Goal: Transaction & Acquisition: Book appointment/travel/reservation

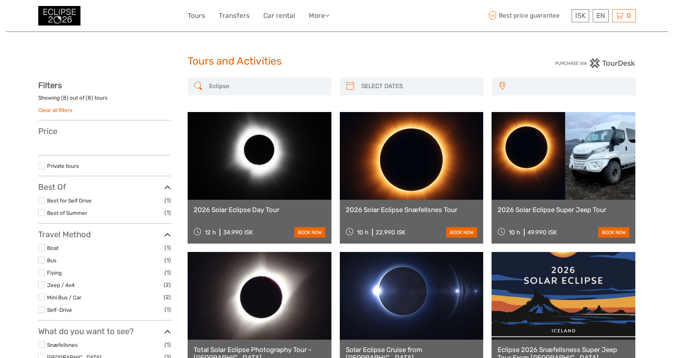
select select
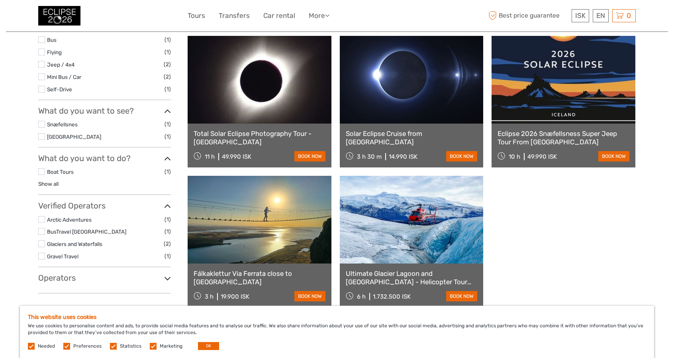
scroll to position [279, 0]
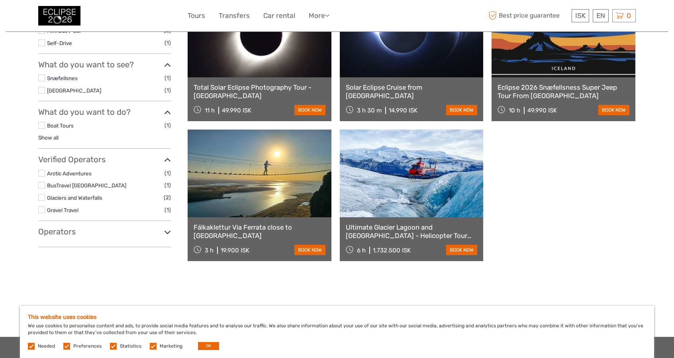
click at [428, 232] on link "Ultimate Glacier Lagoon and [GEOGRAPHIC_DATA] - Helicopter Tour from [GEOGRAPHI…" at bounding box center [412, 231] width 132 height 16
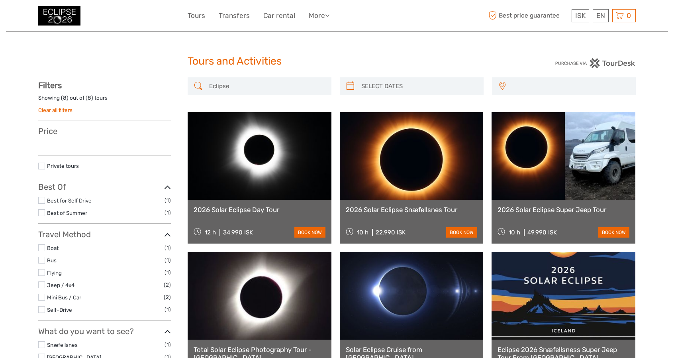
select select
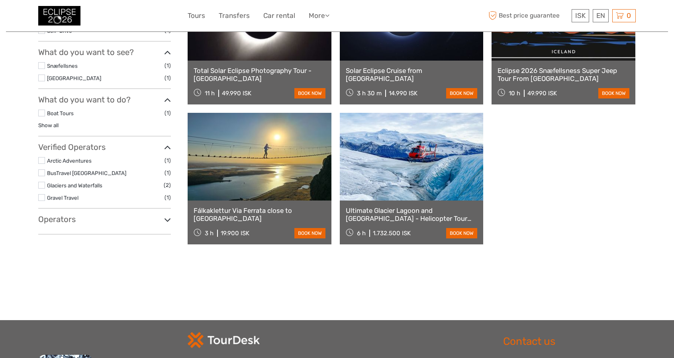
select select
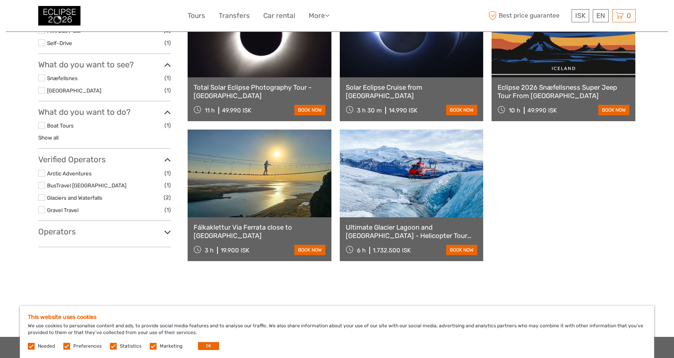
scroll to position [0, 0]
click at [263, 226] on link "Fálkaklettur Via Ferrata close to [GEOGRAPHIC_DATA]" at bounding box center [259, 231] width 132 height 16
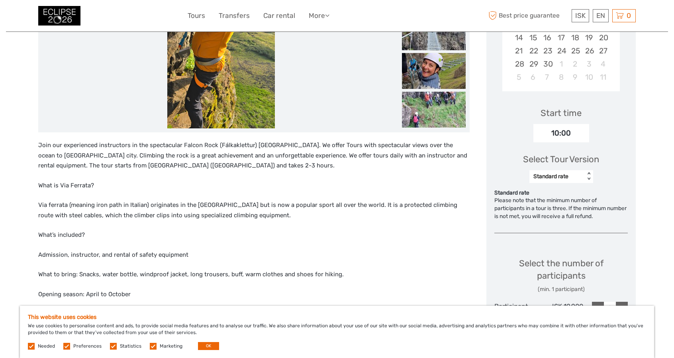
scroll to position [159, 0]
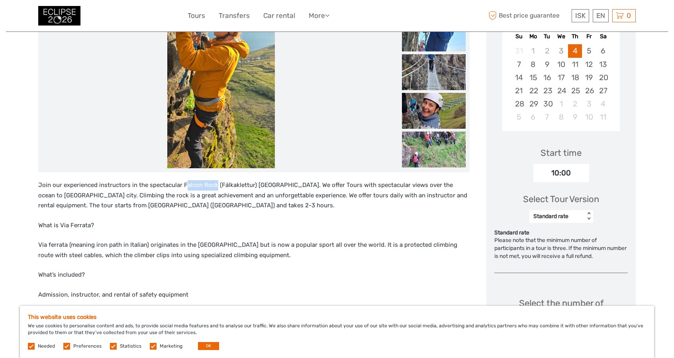
drag, startPoint x: 216, startPoint y: 184, endPoint x: 185, endPoint y: 187, distance: 31.1
click at [185, 187] on p "Join our experienced instructors in the spectacular Falcon Rock (Fálkaklettur) …" at bounding box center [253, 195] width 431 height 31
click at [229, 185] on p "Join our experienced instructors in the spectacular Falcon Rock (Fálkaklettur) …" at bounding box center [253, 195] width 431 height 31
click at [251, 184] on p "Join our experienced instructors in the spectacular Falcon Rock (Fálkaklettur) …" at bounding box center [253, 195] width 431 height 31
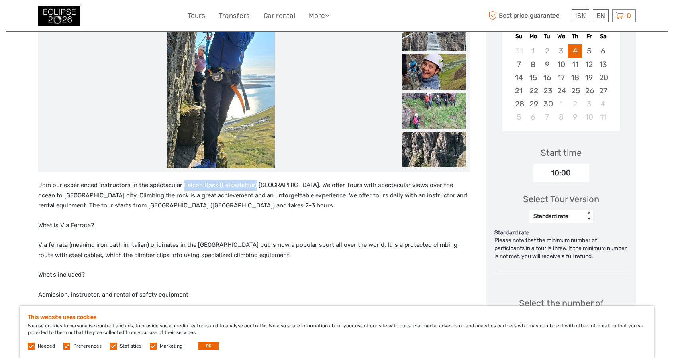
drag, startPoint x: 253, startPoint y: 184, endPoint x: 182, endPoint y: 183, distance: 70.9
click at [182, 183] on p "Join our experienced instructors in the spectacular Falcon Rock (Fálkaklettur) …" at bounding box center [253, 195] width 431 height 31
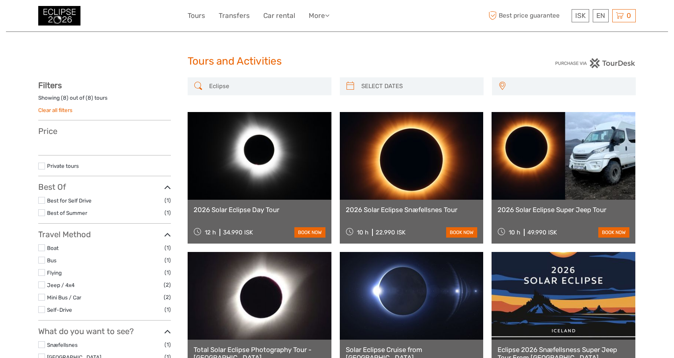
select select
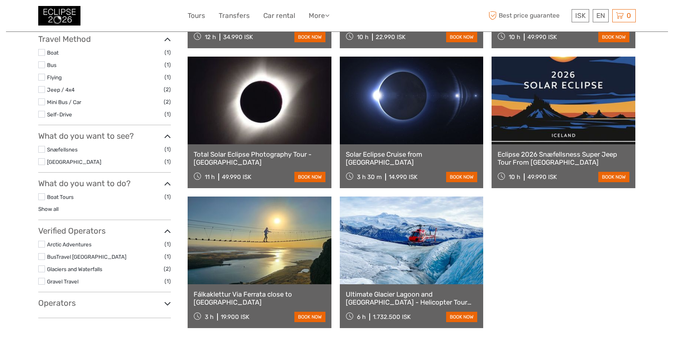
select select
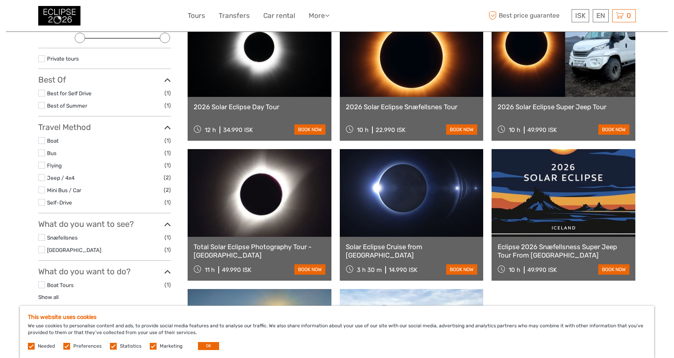
click at [250, 107] on link "2026 Solar Eclipse Day Tour" at bounding box center [259, 107] width 132 height 8
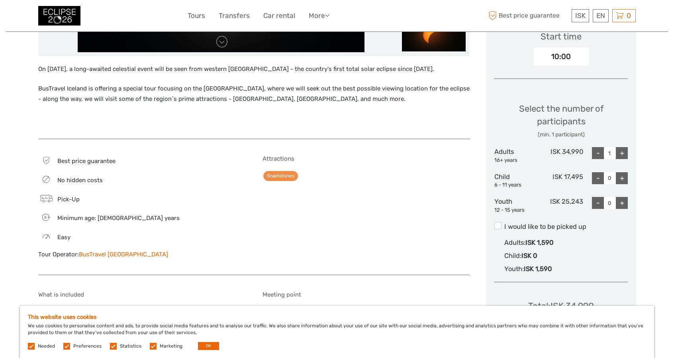
scroll to position [279, 0]
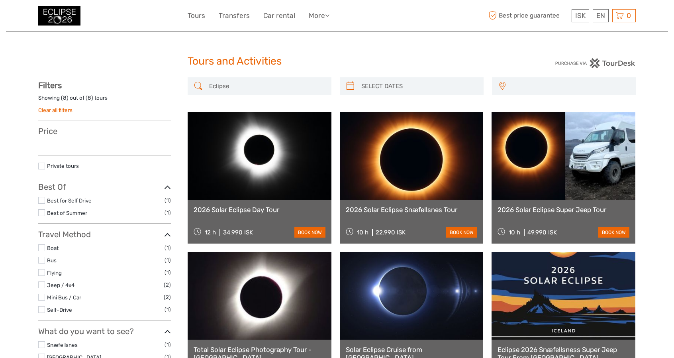
select select
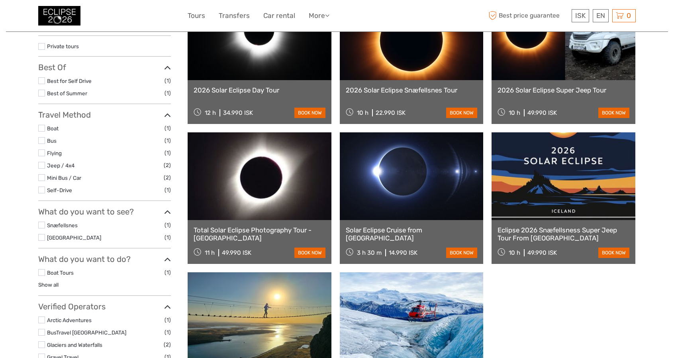
select select
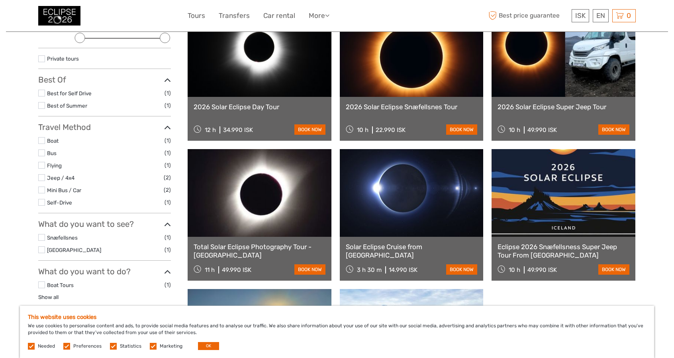
scroll to position [0, 0]
click at [372, 107] on link "2026 Solar Eclipse Snæfellsnes Tour" at bounding box center [412, 107] width 132 height 8
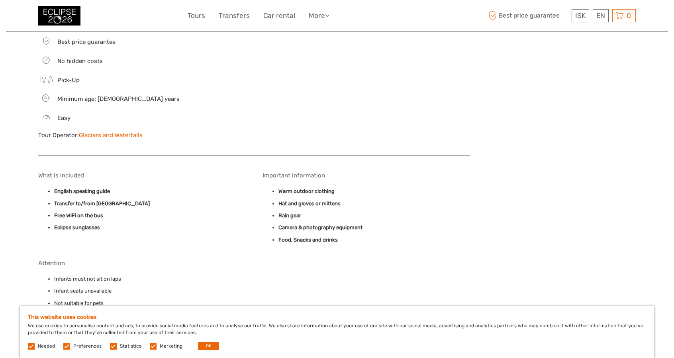
scroll to position [756, 0]
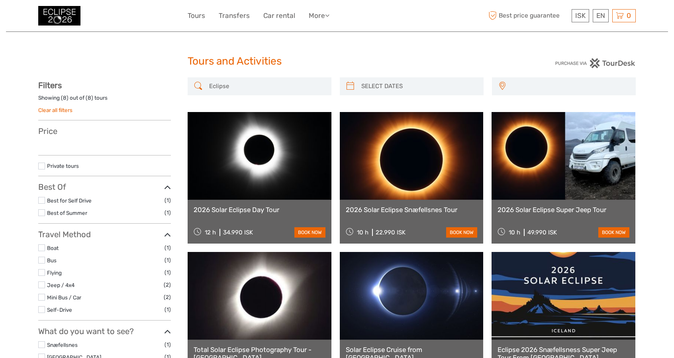
select select
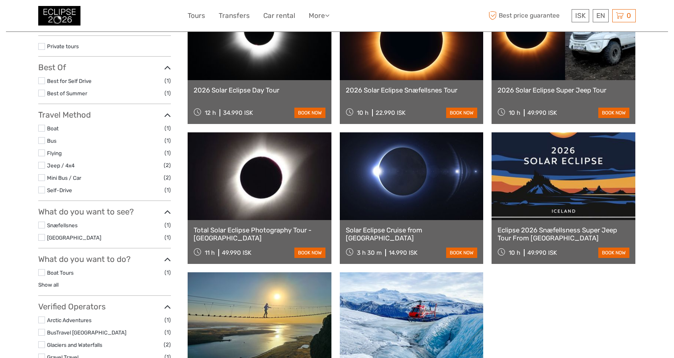
select select
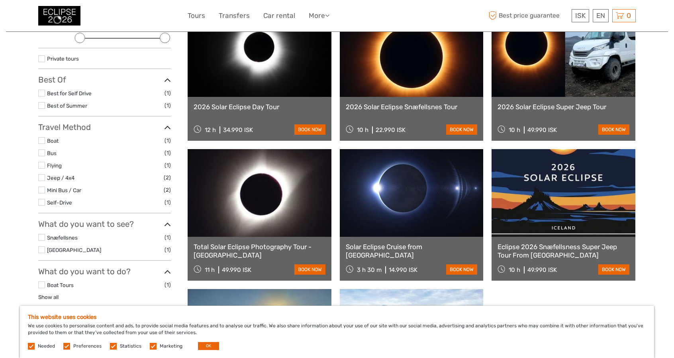
scroll to position [0, 0]
click at [539, 130] on div "49.990 ISK" at bounding box center [541, 129] width 29 height 7
click at [519, 107] on link "2026 Solar Eclipse Super Jeep Tour" at bounding box center [563, 107] width 132 height 8
